Goal: Navigation & Orientation: Find specific page/section

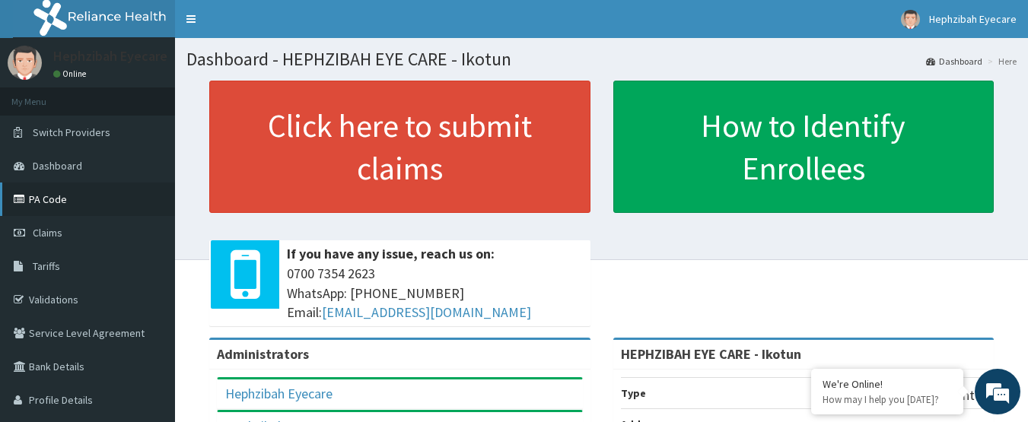
click at [52, 200] on link "PA Code" at bounding box center [87, 199] width 175 height 33
click at [59, 301] on link "Validations" at bounding box center [87, 299] width 175 height 33
